Goal: Information Seeking & Learning: Learn about a topic

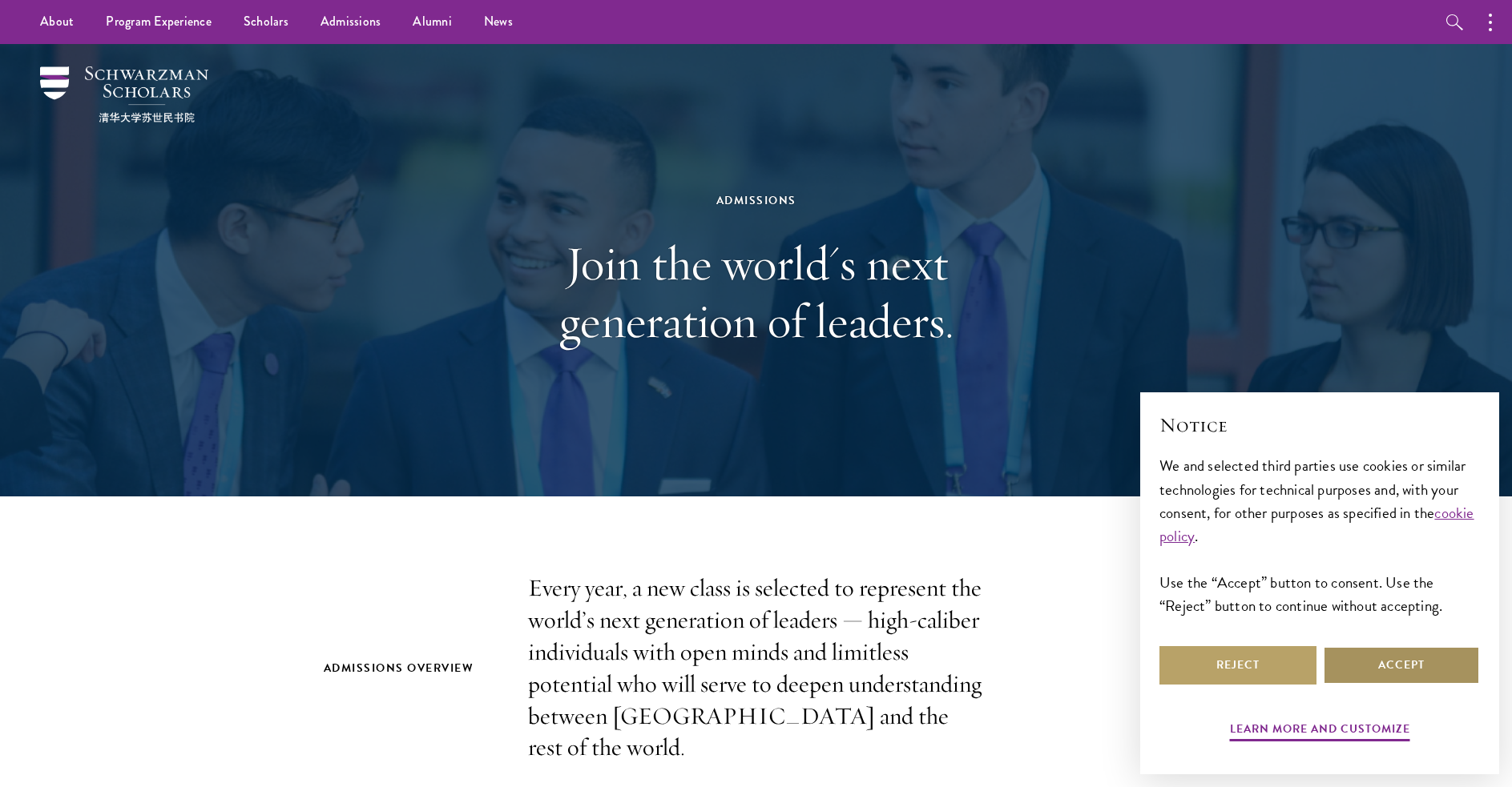
click at [1358, 662] on button "Accept" at bounding box center [1402, 665] width 157 height 38
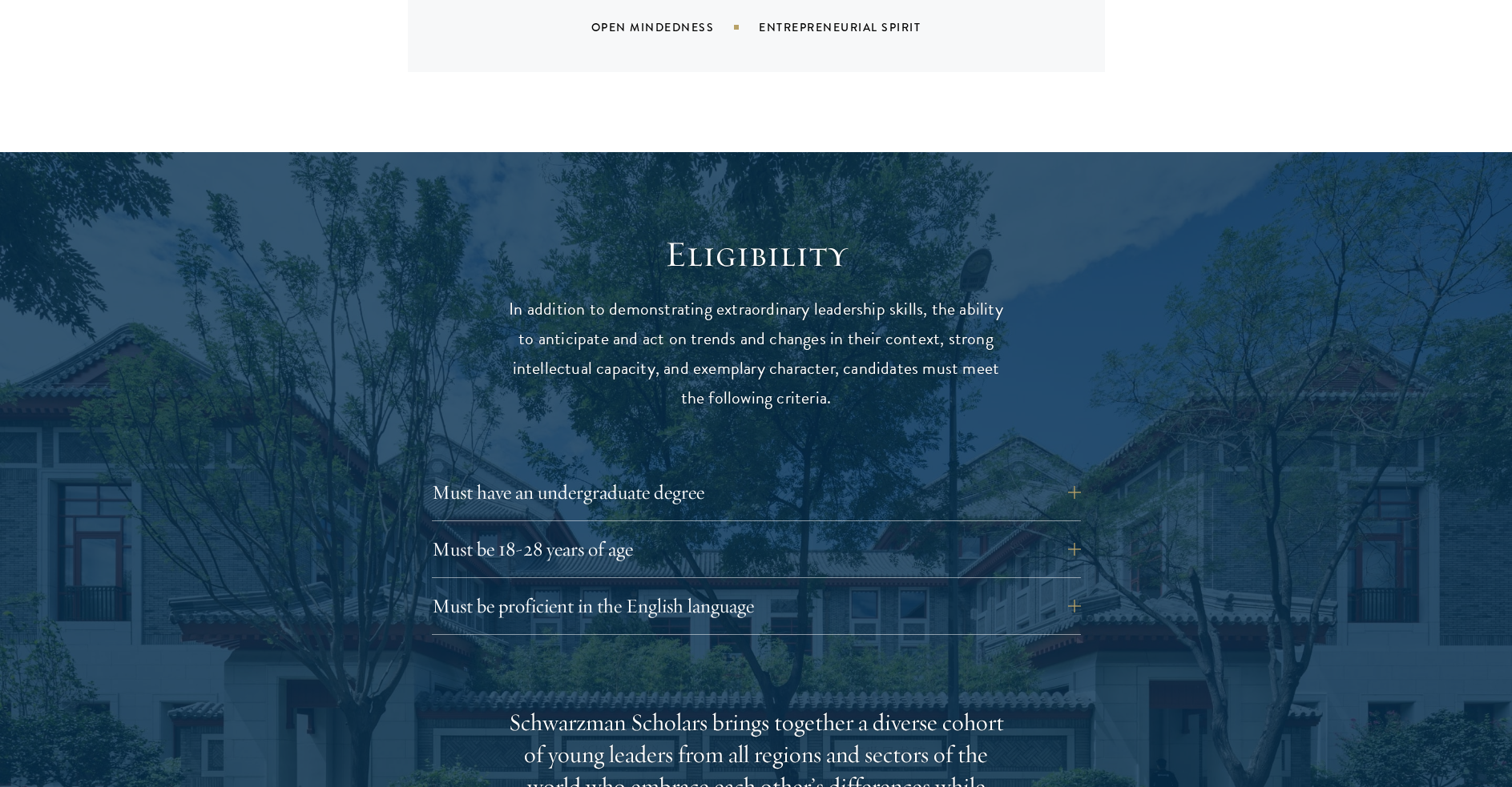
scroll to position [2083, 0]
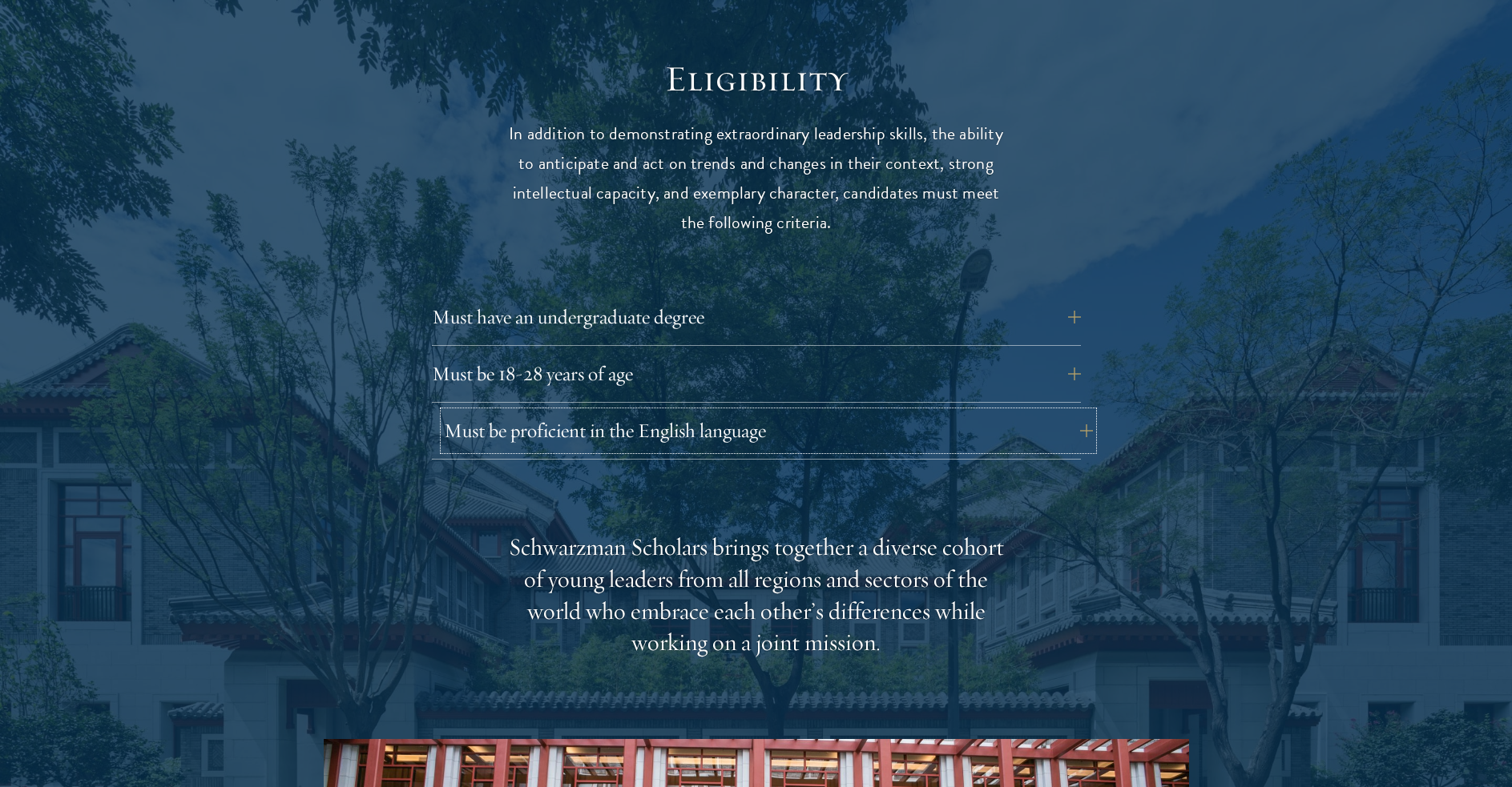
click at [721, 412] on button "Must be proficient in the English language" at bounding box center [769, 431] width 650 height 38
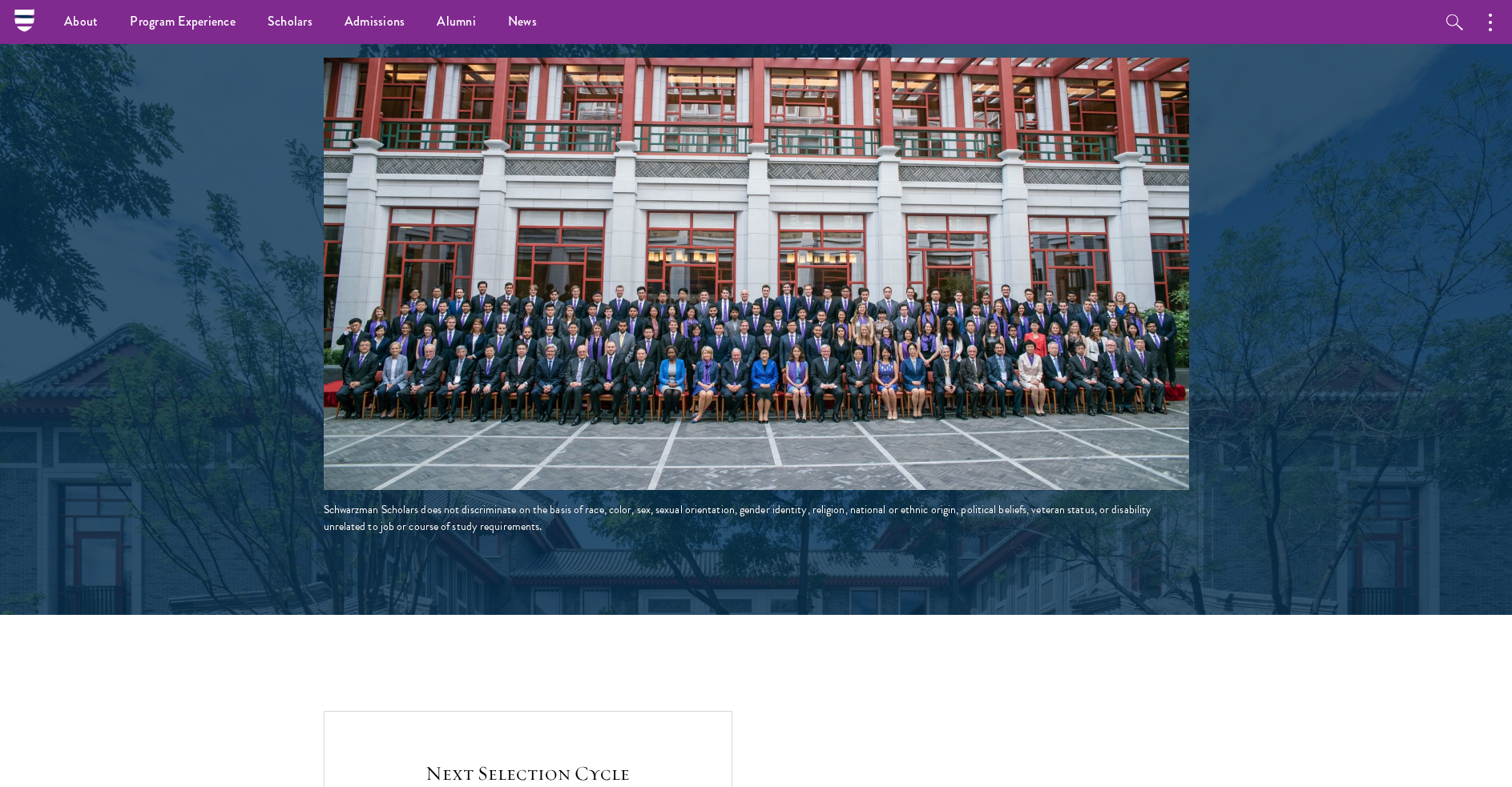
scroll to position [3044, 0]
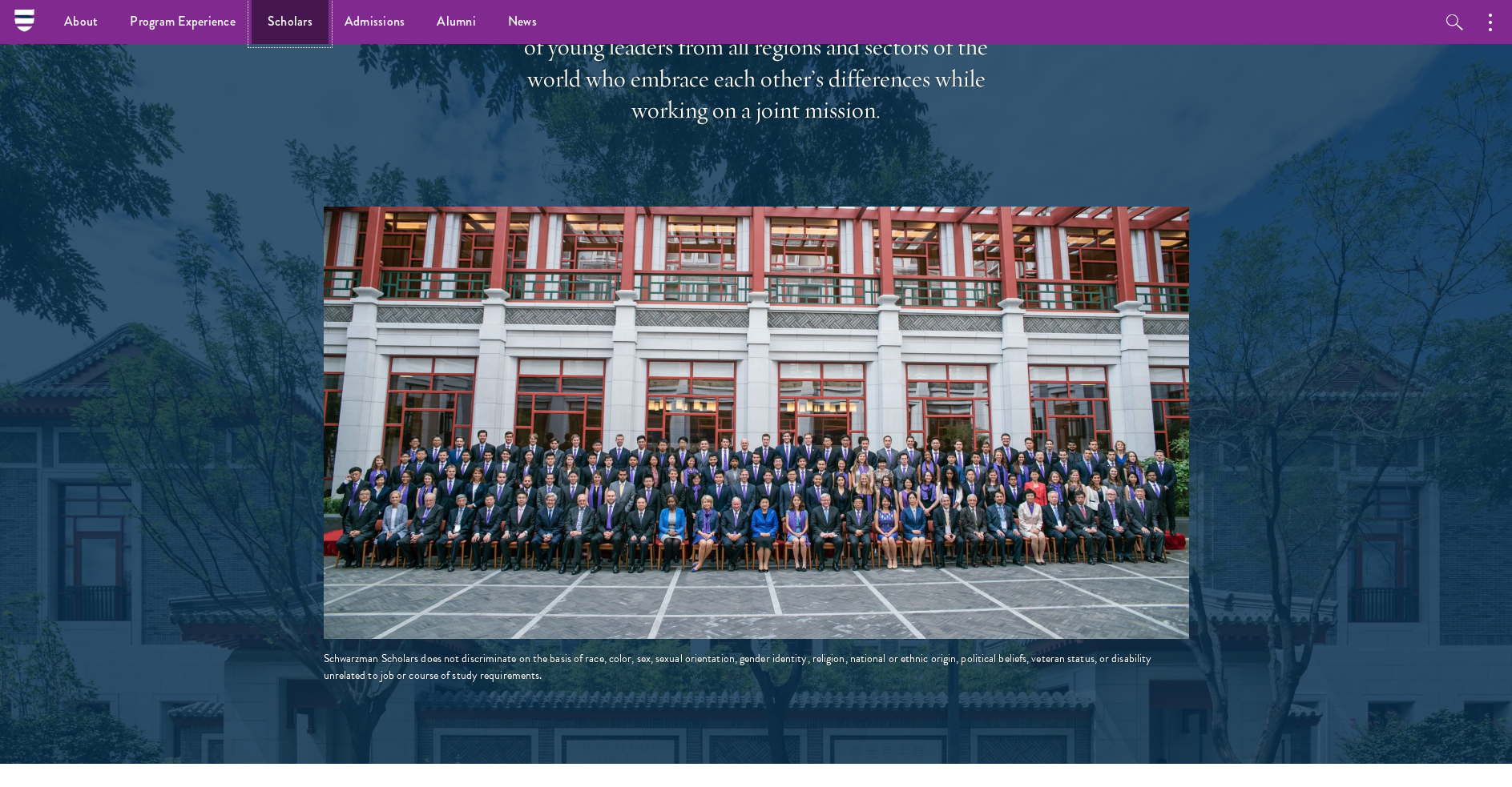
click at [292, 21] on link "Scholars" at bounding box center [290, 21] width 77 height 44
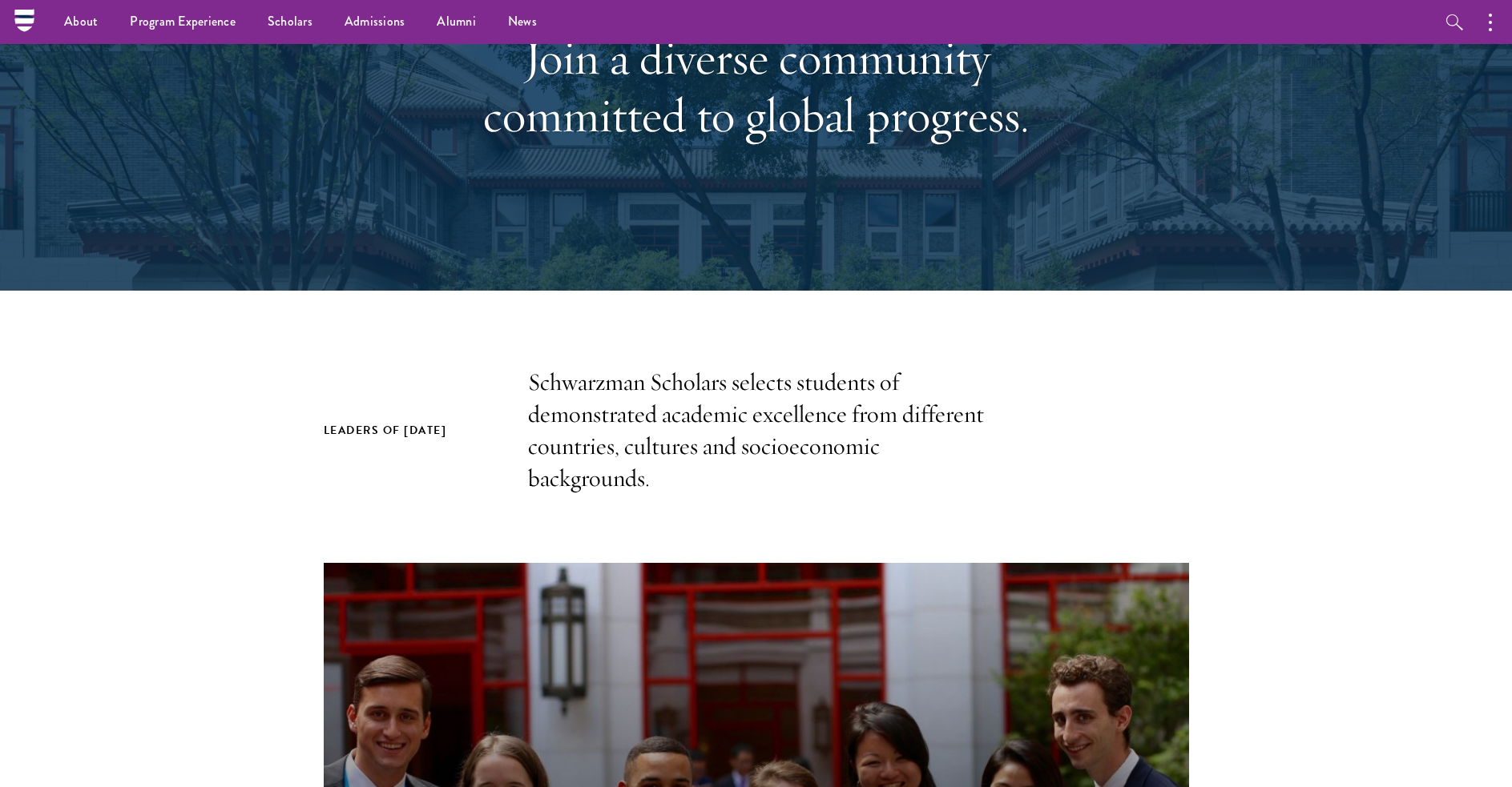
scroll to position [80, 0]
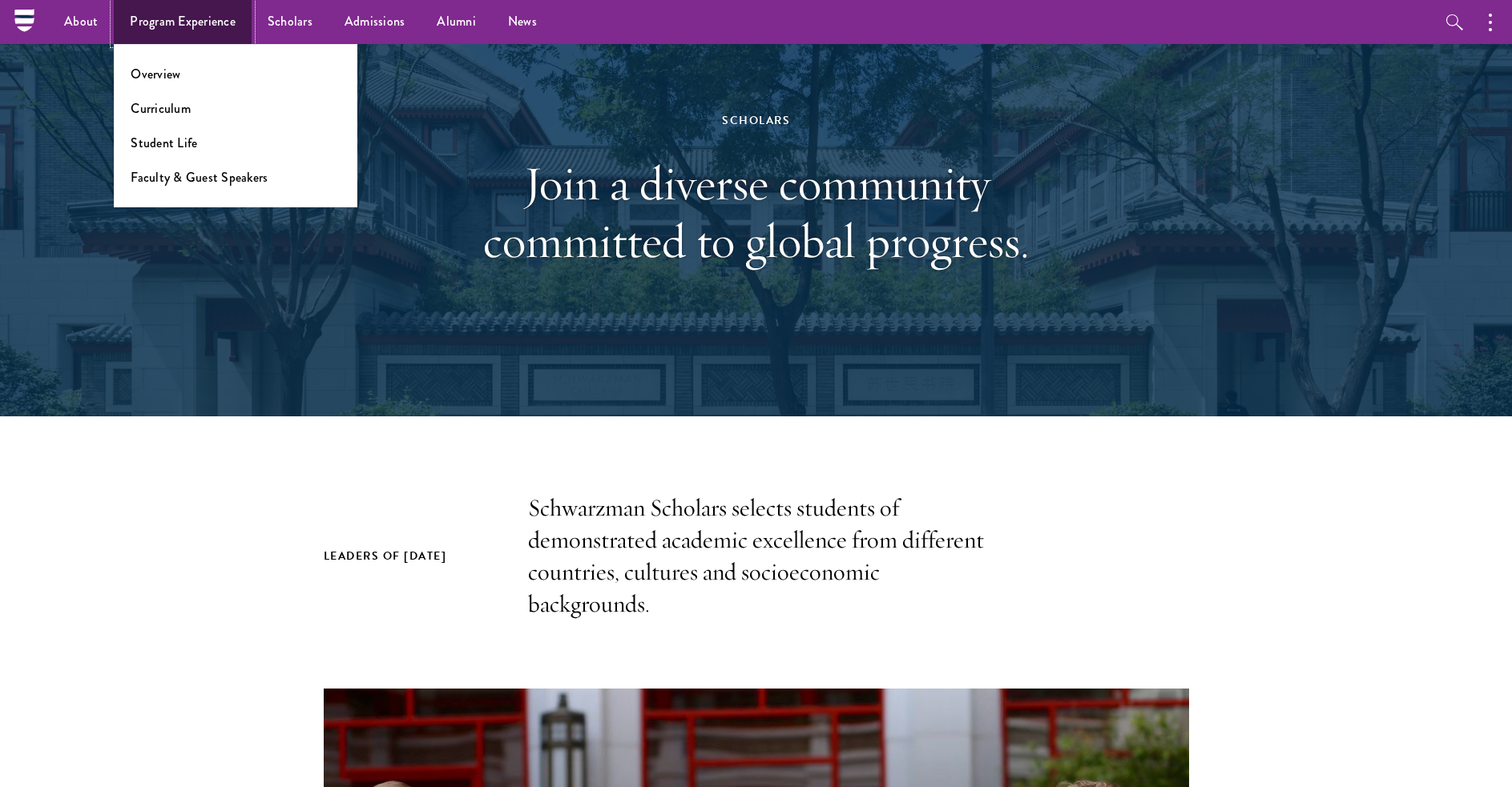
click at [171, 19] on link "Program Experience" at bounding box center [182, 21] width 138 height 44
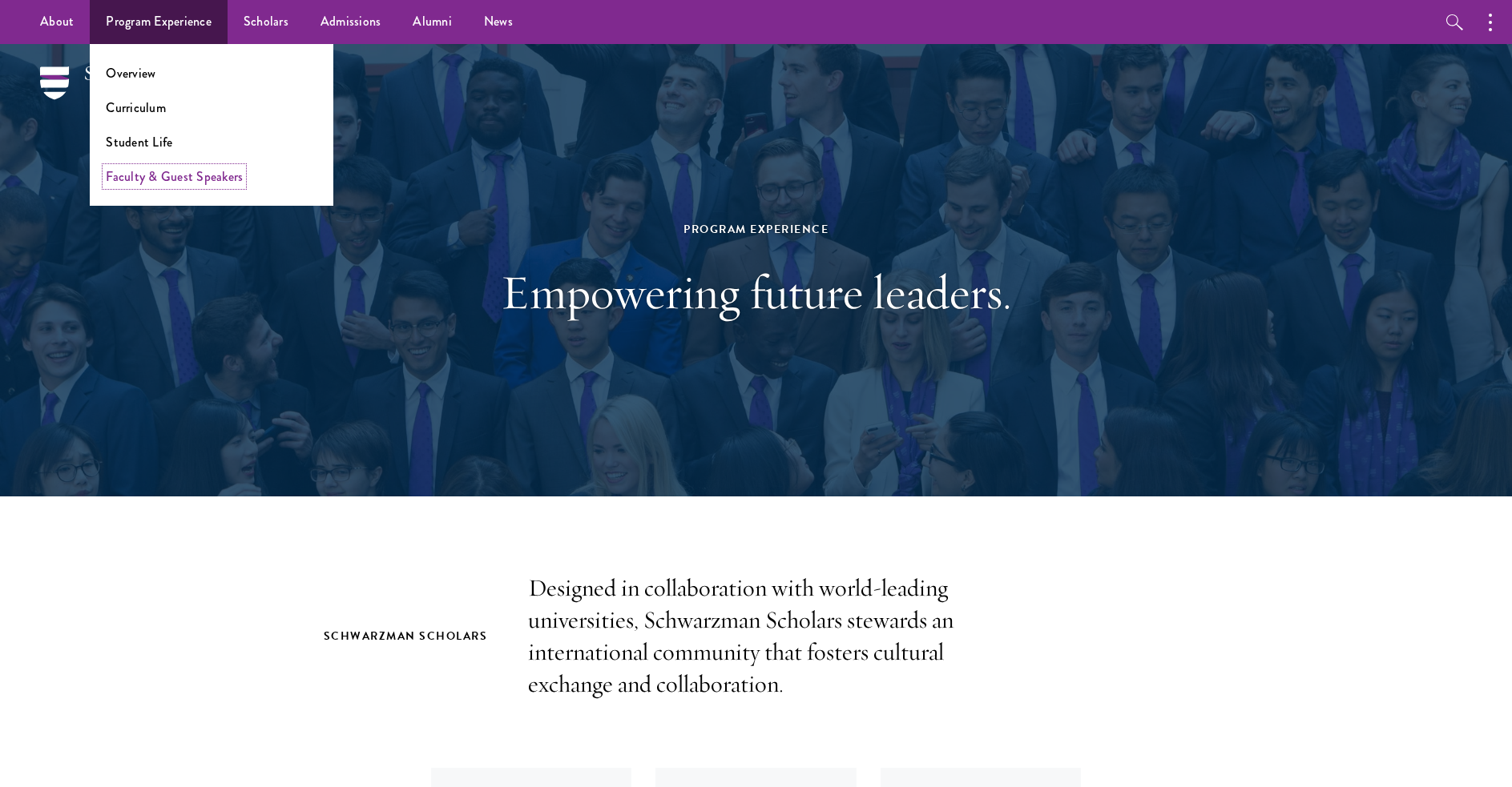
click at [165, 181] on link "Faculty & Guest Speakers" at bounding box center [174, 176] width 137 height 19
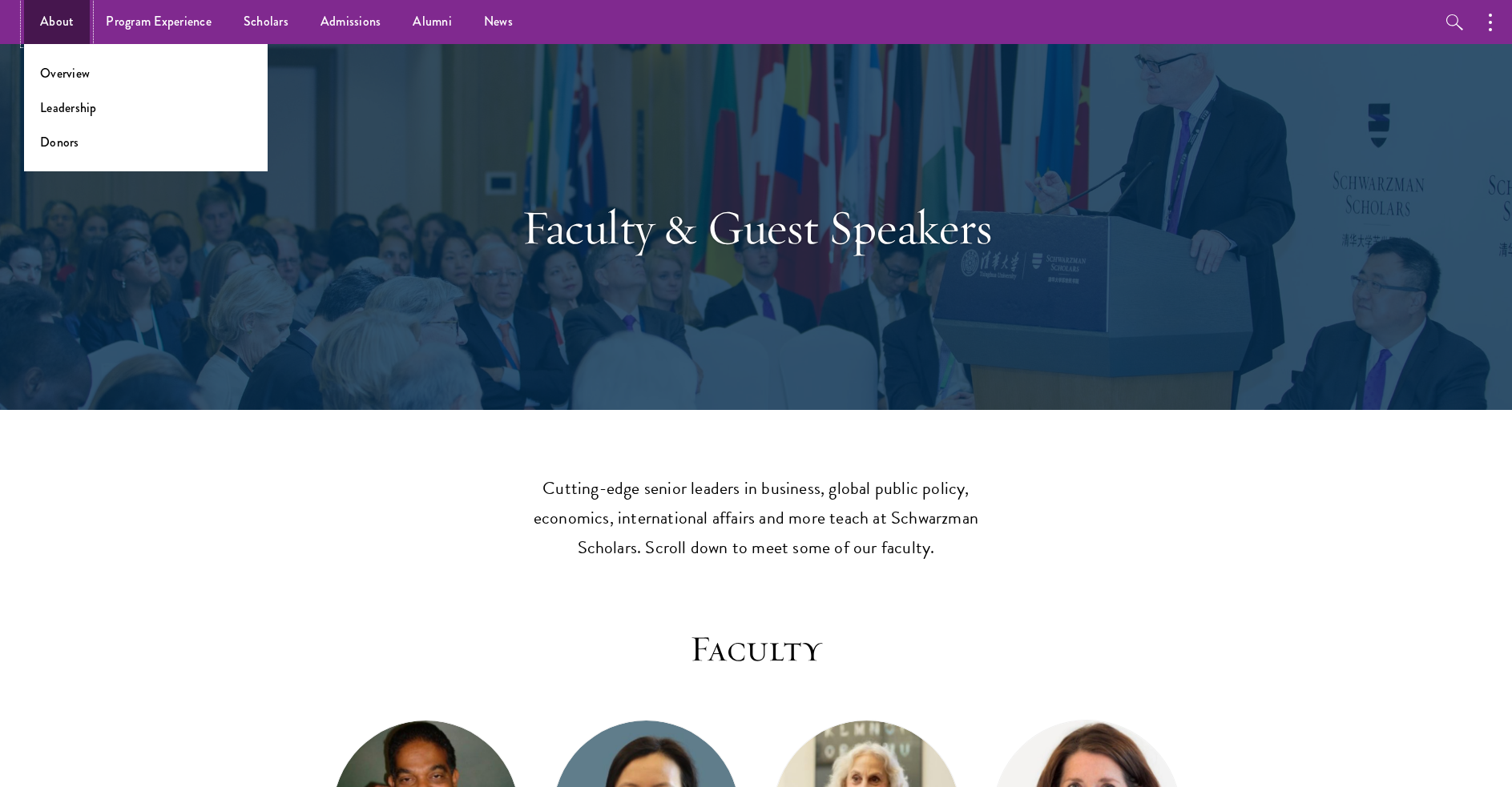
click at [37, 17] on link "About" at bounding box center [57, 21] width 65 height 44
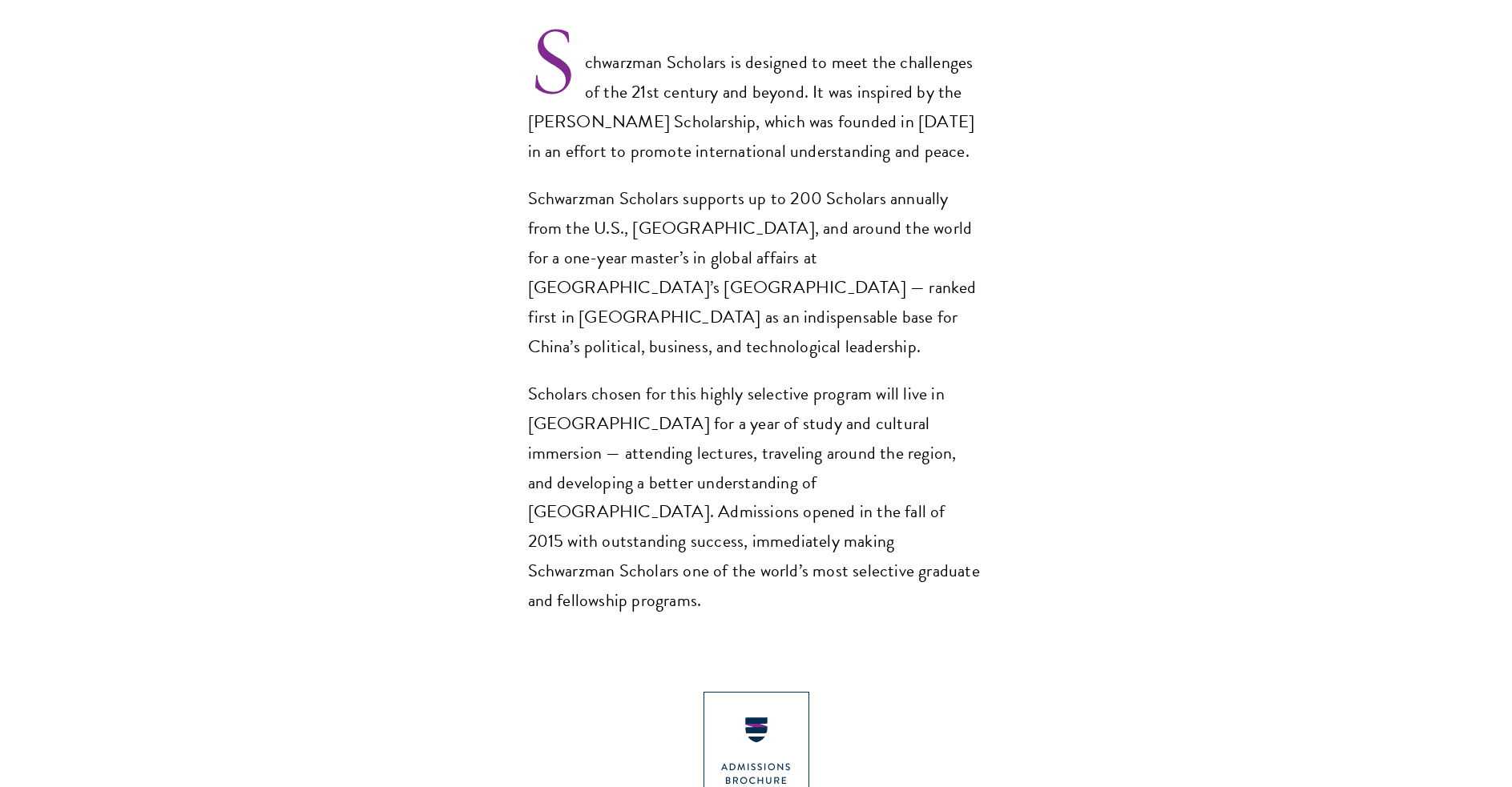
scroll to position [1362, 0]
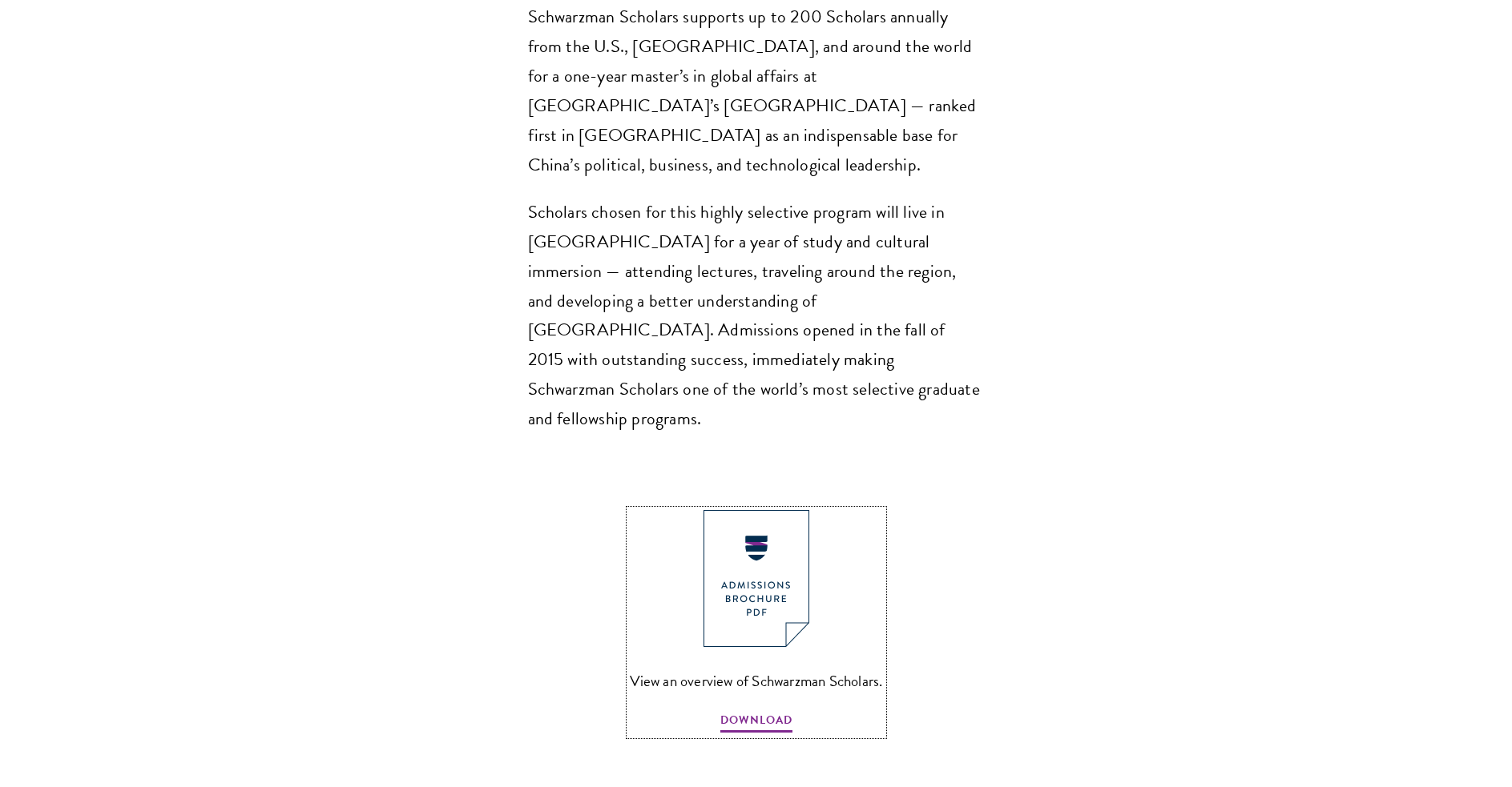
click at [747, 511] on img at bounding box center [756, 579] width 105 height 137
